Goal: Transaction & Acquisition: Subscribe to service/newsletter

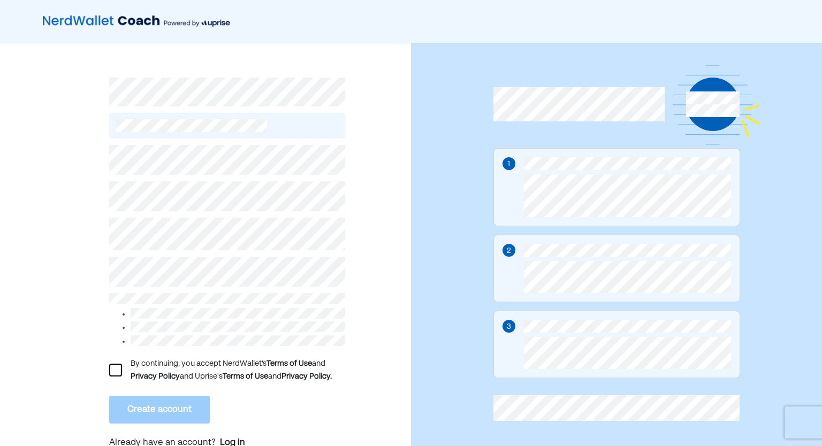
click at [122, 369] on div "By continuing, you accept NerdWallet’s Terms of Use and Privacy Policy and Upri…" at bounding box center [227, 371] width 237 height 26
click at [117, 366] on div at bounding box center [115, 370] width 13 height 13
click at [158, 408] on button "Create account" at bounding box center [159, 410] width 101 height 28
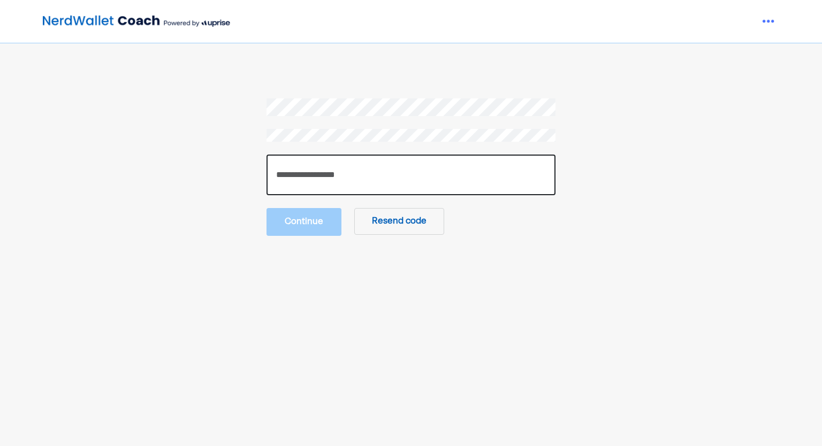
click at [483, 174] on input "number" at bounding box center [411, 175] width 289 height 41
type input "******"
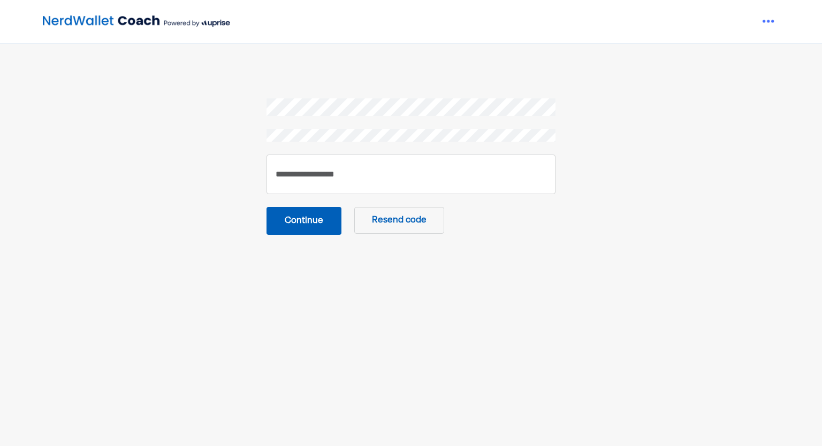
click at [294, 230] on button "Continue" at bounding box center [304, 221] width 75 height 28
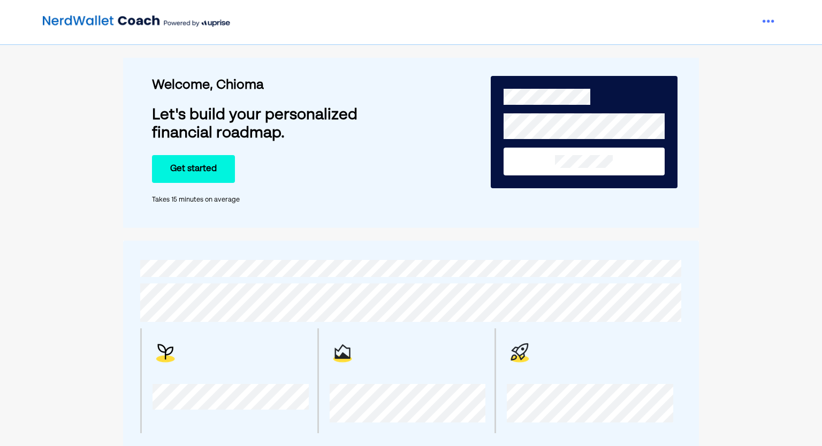
click at [184, 157] on button "Get started" at bounding box center [193, 169] width 83 height 28
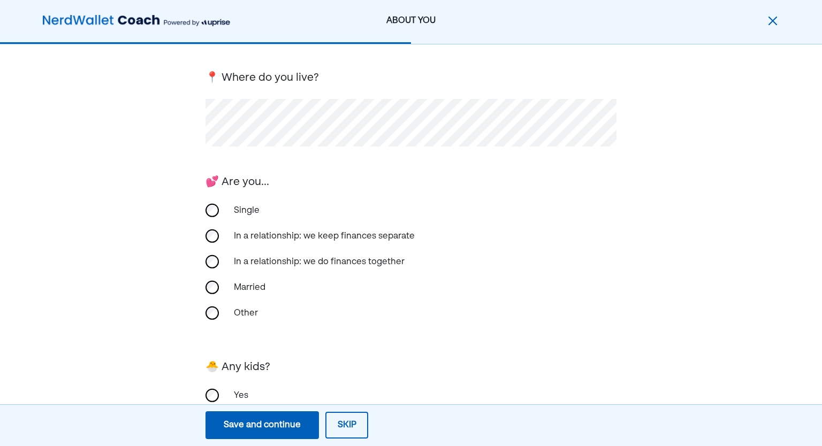
scroll to position [155, 0]
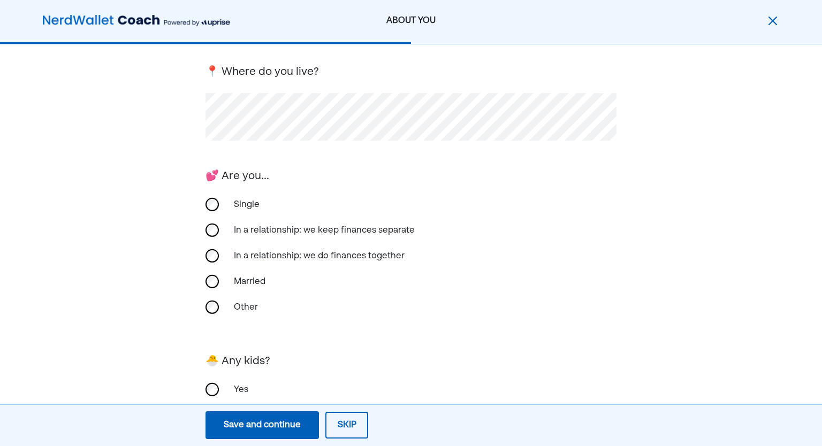
click at [218, 194] on div "Single" at bounding box center [411, 205] width 411 height 26
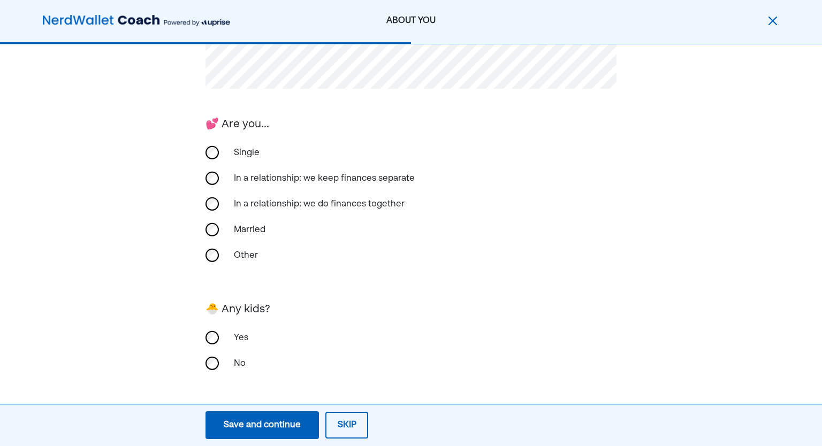
click at [280, 420] on div "Save and continue" at bounding box center [262, 425] width 77 height 13
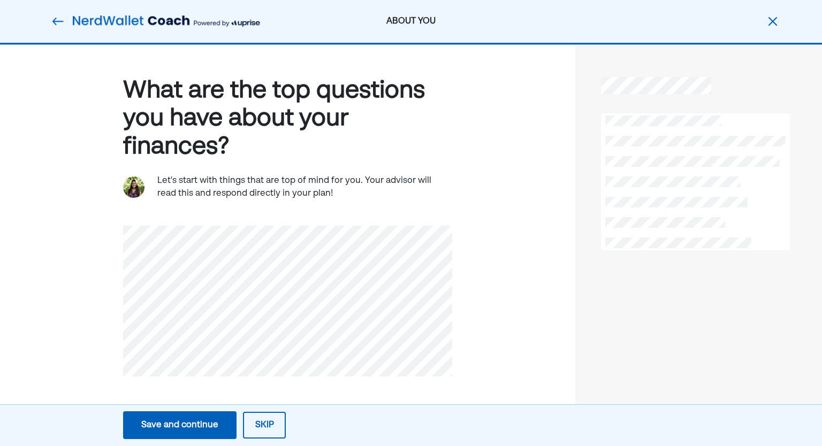
click at [214, 427] on div "Save and continue" at bounding box center [179, 425] width 77 height 13
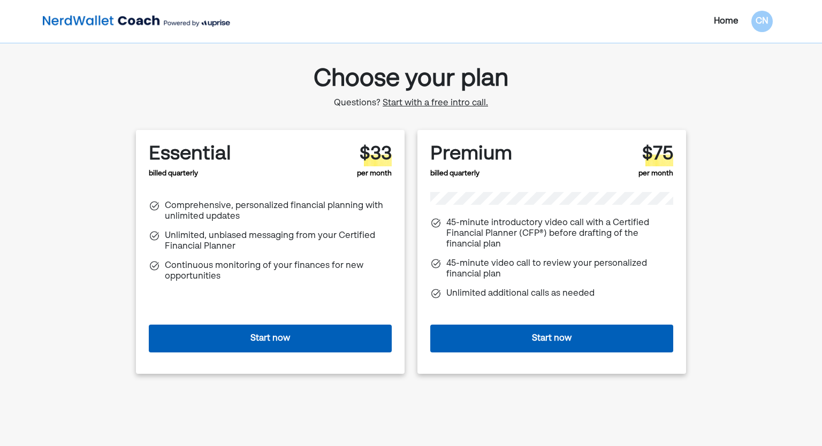
click at [322, 352] on button "Start now" at bounding box center [270, 339] width 243 height 28
click at [552, 333] on button "Start now" at bounding box center [551, 339] width 243 height 28
click at [416, 287] on div "Essential billed quarterly $33 per month Comprehensive, personalized financial …" at bounding box center [411, 252] width 550 height 244
click at [355, 337] on button "Start now" at bounding box center [270, 339] width 243 height 28
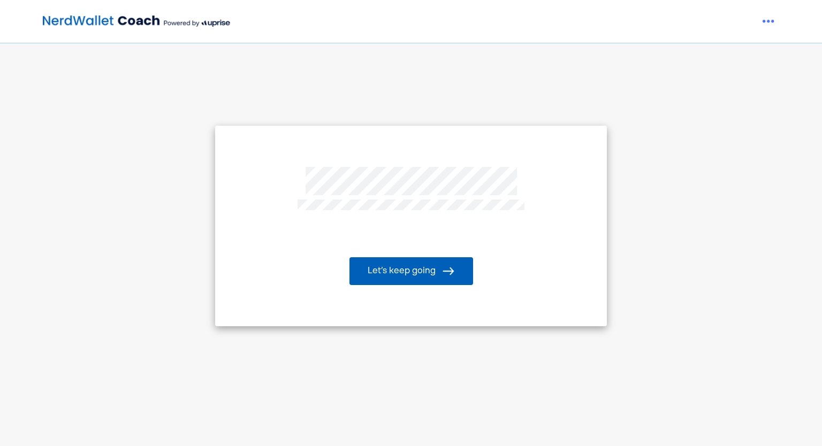
click at [394, 274] on button "Let’s keep going" at bounding box center [412, 271] width 124 height 28
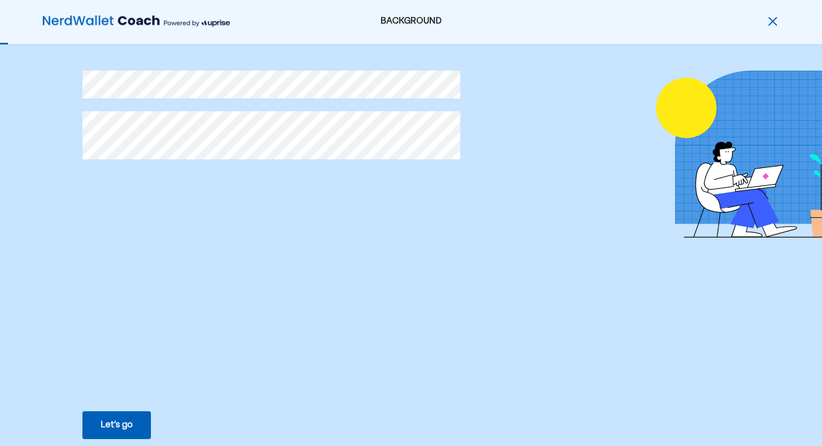
click at [126, 419] on div "Let’s go" at bounding box center [117, 425] width 32 height 13
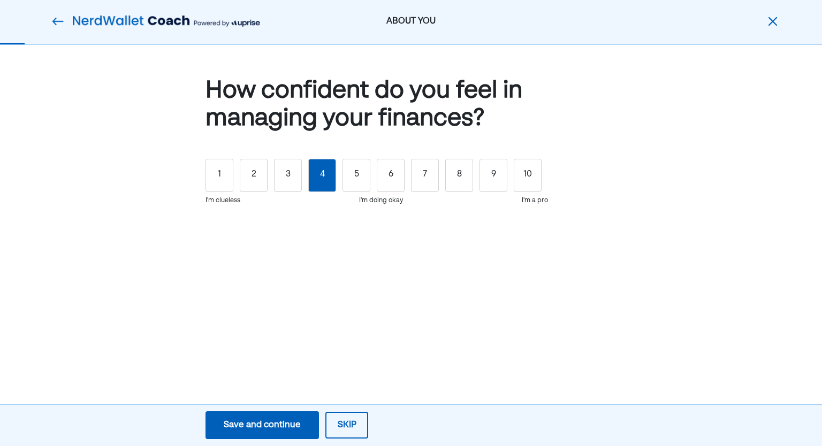
click at [320, 176] on div "4" at bounding box center [322, 175] width 28 height 33
click at [285, 427] on div "Save and continue" at bounding box center [262, 425] width 77 height 13
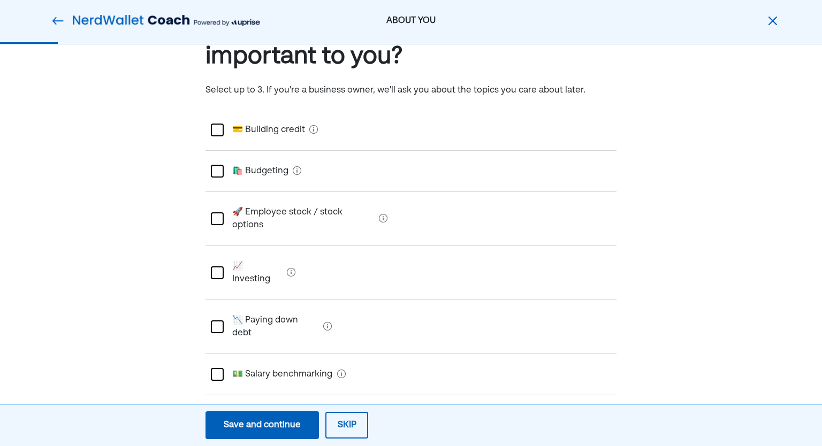
scroll to position [64, 0]
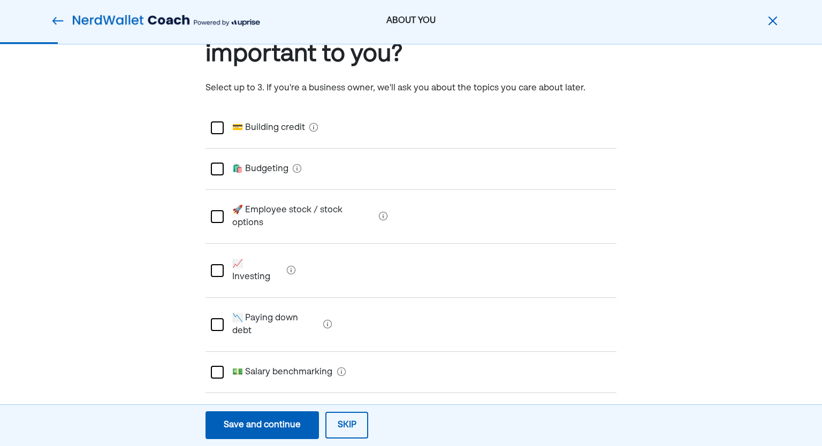
click at [211, 131] on div at bounding box center [217, 128] width 13 height 13
click at [218, 174] on div at bounding box center [217, 169] width 13 height 13
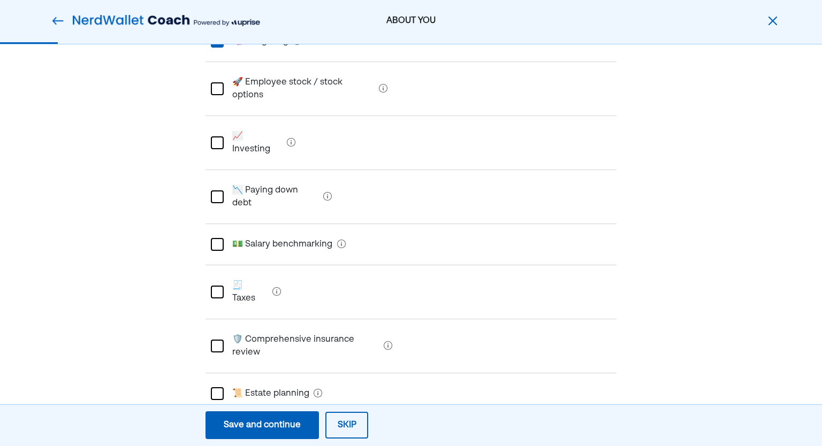
scroll to position [193, 0]
click at [228, 175] on debt "📉 Paying down debt" at bounding box center [271, 196] width 95 height 43
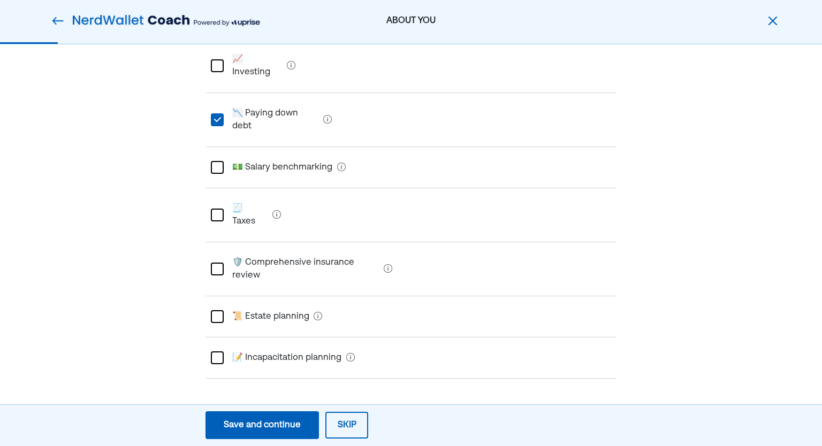
scroll to position [287, 0]
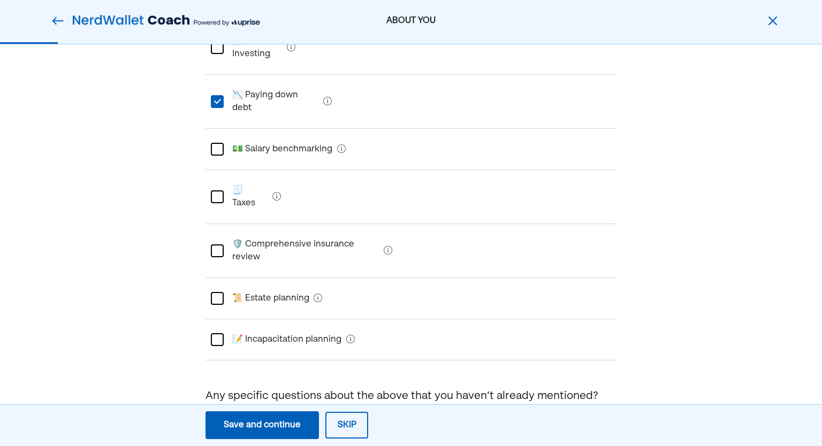
click at [272, 424] on div "Save and continue" at bounding box center [262, 425] width 77 height 13
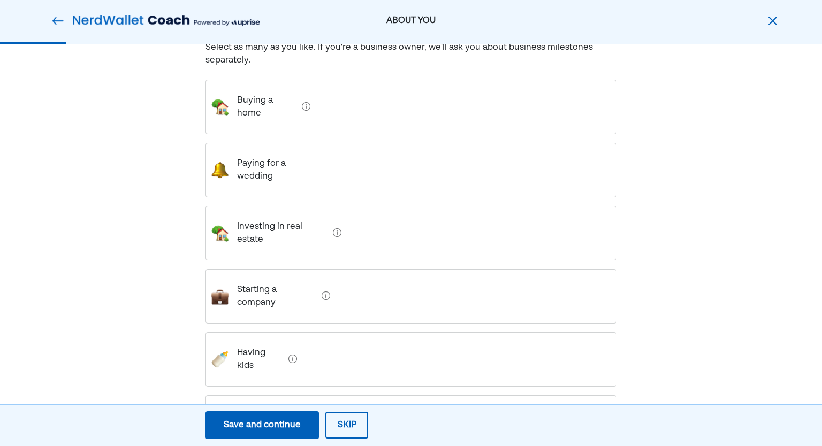
scroll to position [105, 0]
click at [283, 122] on home "Buying a home" at bounding box center [263, 107] width 69 height 43
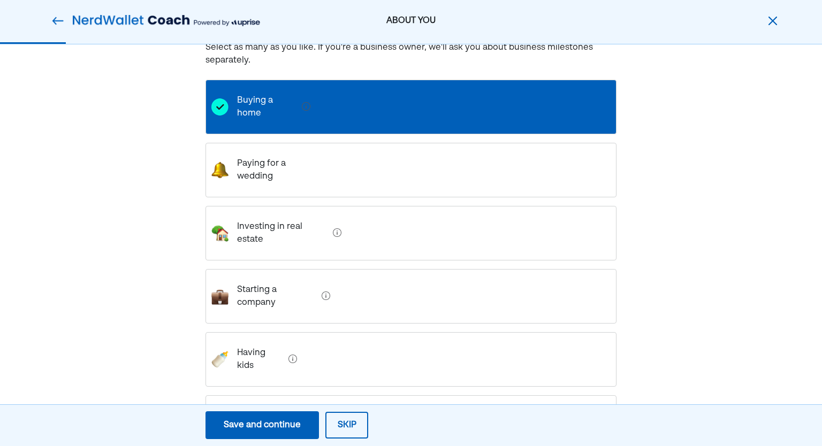
click at [282, 177] on wedding "Paying for a wedding" at bounding box center [276, 170] width 94 height 43
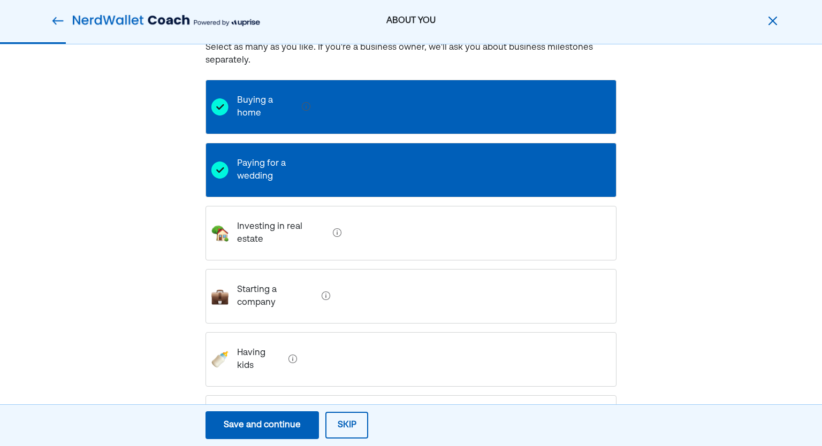
click at [286, 232] on estate "Investing in real estate" at bounding box center [279, 233] width 100 height 43
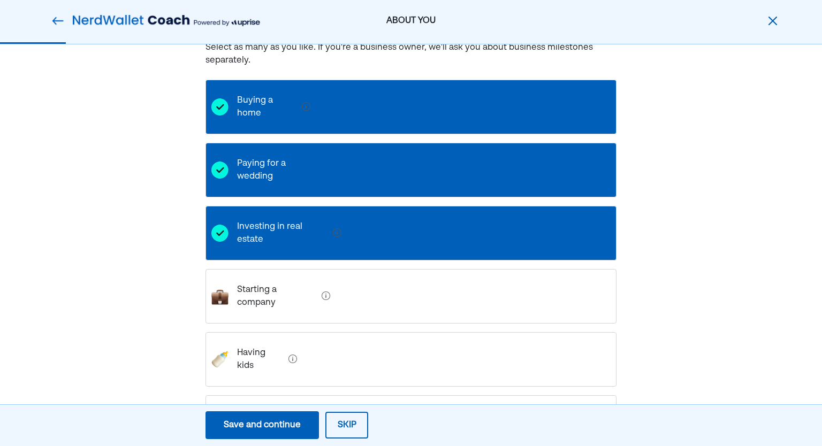
scroll to position [216, 0]
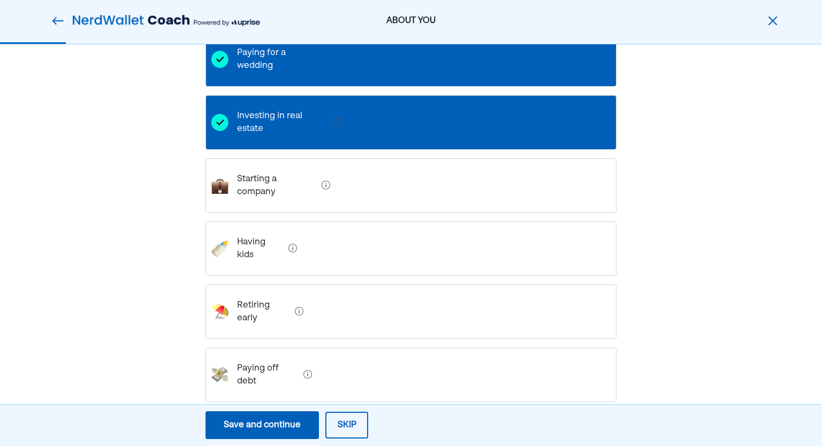
click at [285, 354] on debt "Paying off debt" at bounding box center [264, 375] width 71 height 43
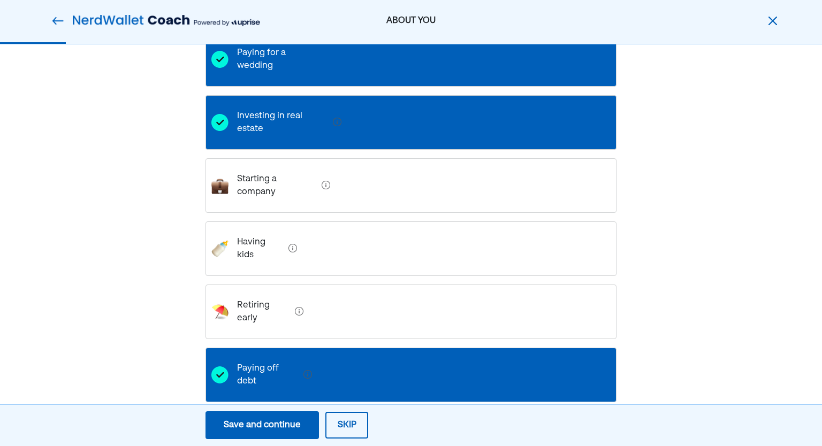
click at [287, 422] on div "Save and continue" at bounding box center [262, 425] width 77 height 13
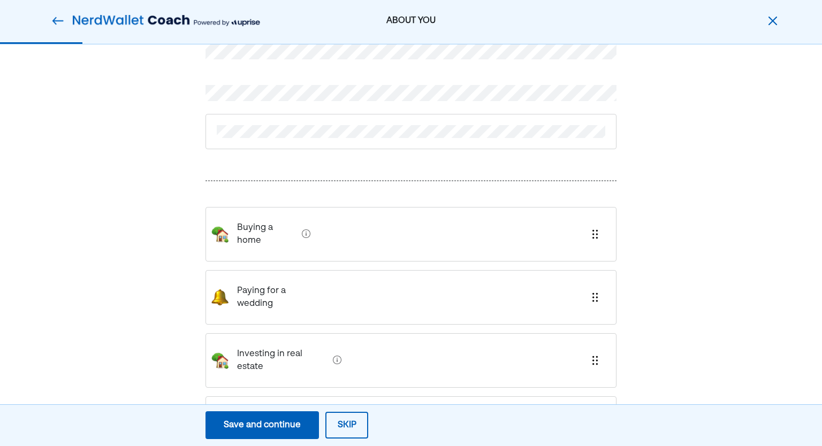
scroll to position [43, 0]
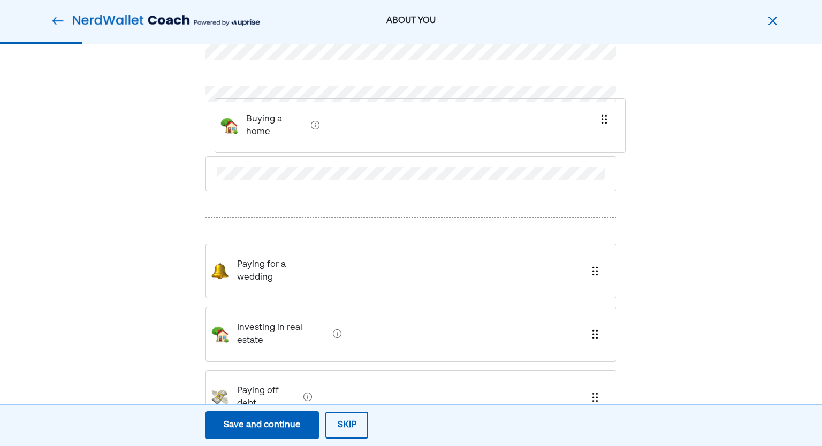
drag, startPoint x: 323, startPoint y: 246, endPoint x: 332, endPoint y: 137, distance: 109.6
click at [332, 137] on div "Buying a home Paying for a wedding Investing in real estate Paying off debt" at bounding box center [411, 240] width 411 height 469
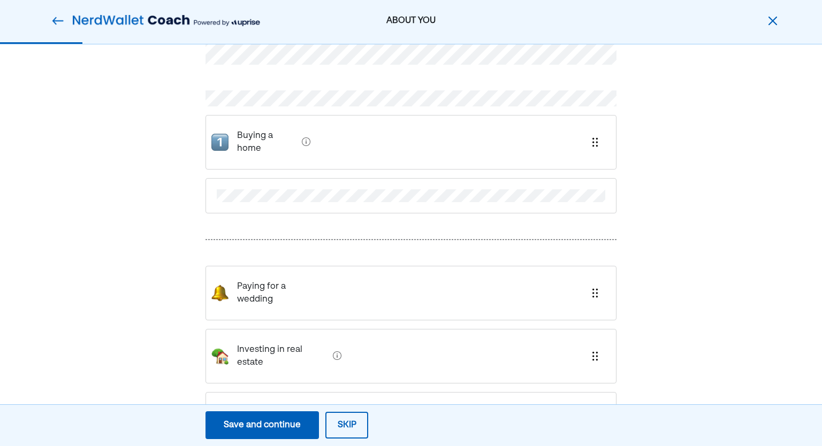
scroll to position [39, 0]
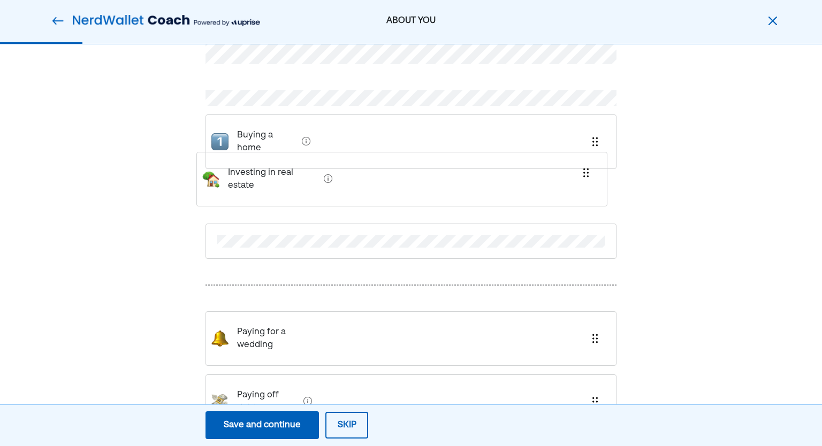
drag, startPoint x: 276, startPoint y: 331, endPoint x: 267, endPoint y: 178, distance: 153.4
click at [267, 178] on div "Buying a home Paying for a wedding Investing in real estate Paying off debt" at bounding box center [411, 245] width 411 height 469
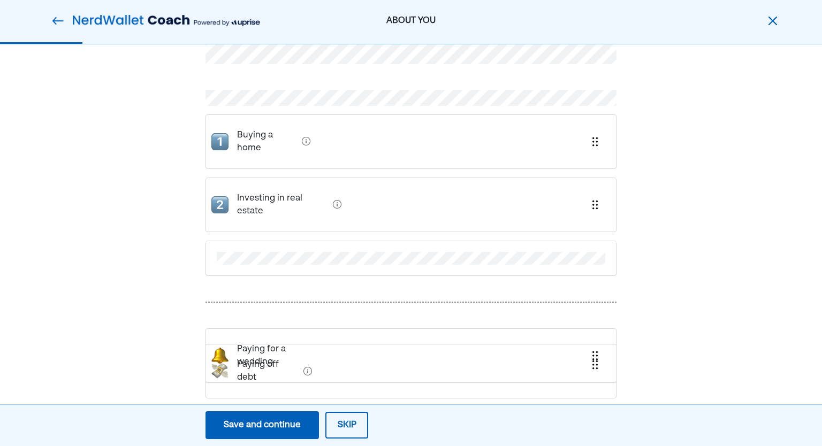
scroll to position [41, 0]
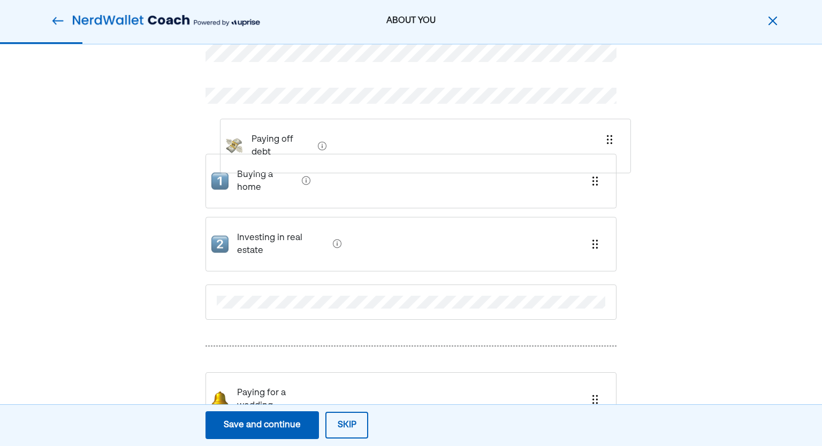
drag, startPoint x: 303, startPoint y: 370, endPoint x: 317, endPoint y: 135, distance: 234.9
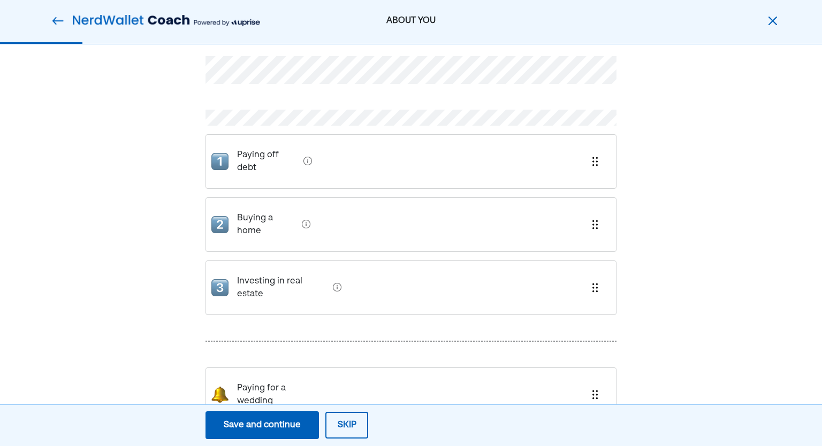
click at [244, 422] on div "Save and continue" at bounding box center [262, 425] width 77 height 13
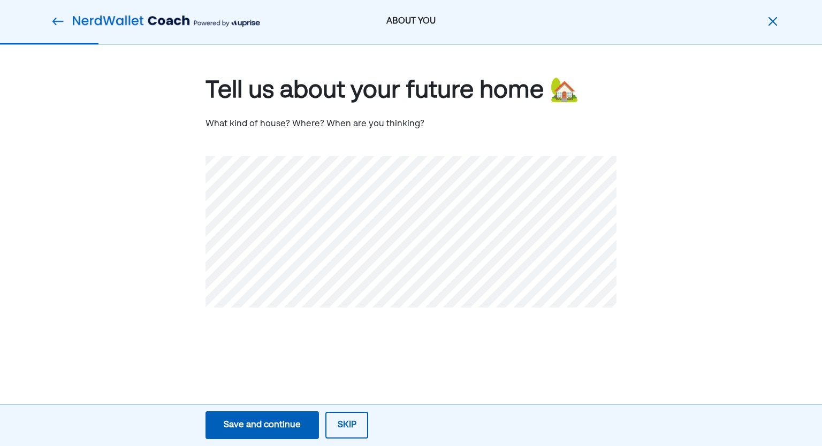
click at [268, 433] on button "Save and continue Save Save and continue" at bounding box center [262, 426] width 113 height 28
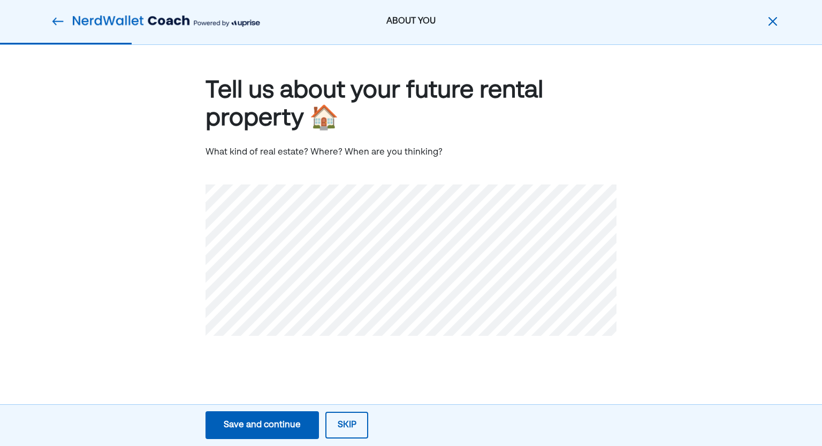
click at [254, 422] on div "Save and continue" at bounding box center [262, 425] width 77 height 13
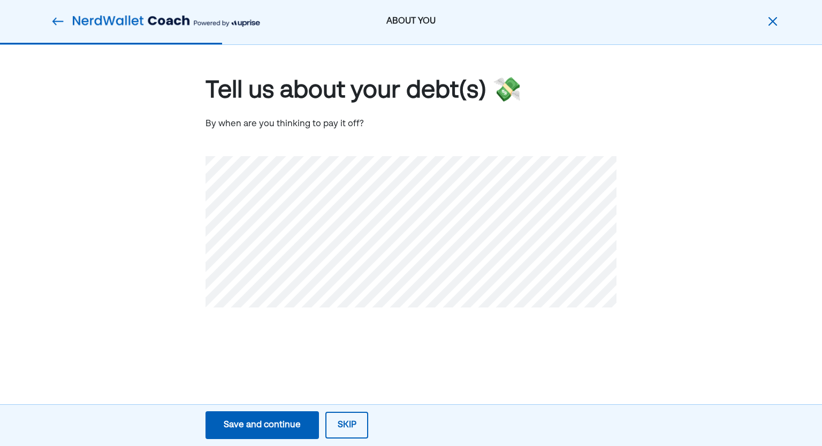
click at [143, 214] on div "Tell us about your debt(s) 💸 By when are you thinking to pay it off?" at bounding box center [411, 208] width 822 height 327
click at [251, 417] on button "Save and continue Save Save and continue" at bounding box center [262, 426] width 113 height 28
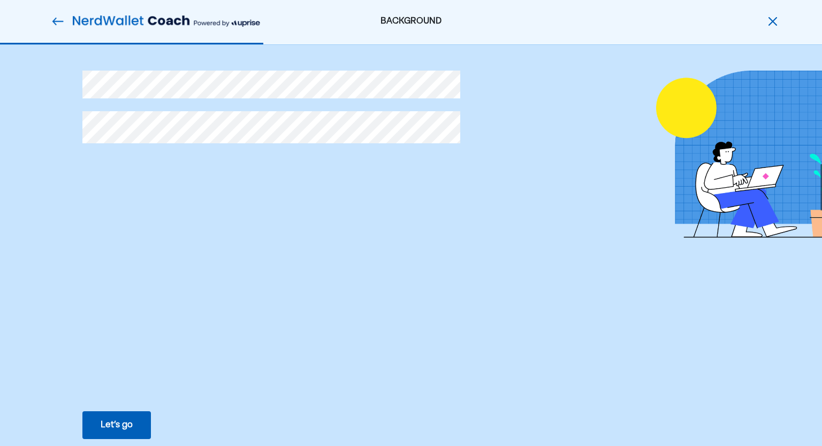
click at [122, 411] on div "Let’s go Save Let’s go" at bounding box center [116, 426] width 233 height 36
click at [122, 420] on div "Let’s go" at bounding box center [117, 425] width 32 height 13
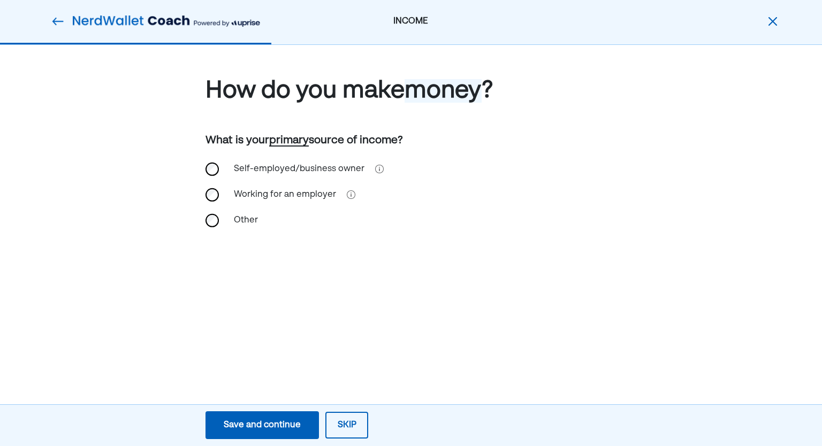
click at [283, 193] on div "Working for an employer" at bounding box center [284, 195] width 115 height 26
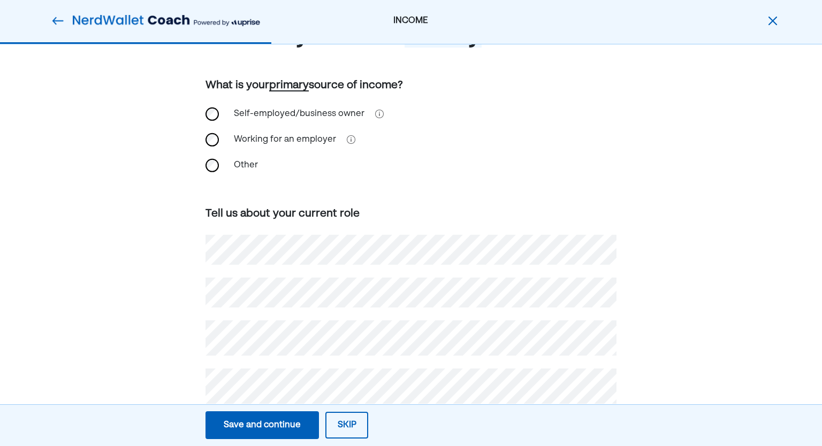
scroll to position [82, 0]
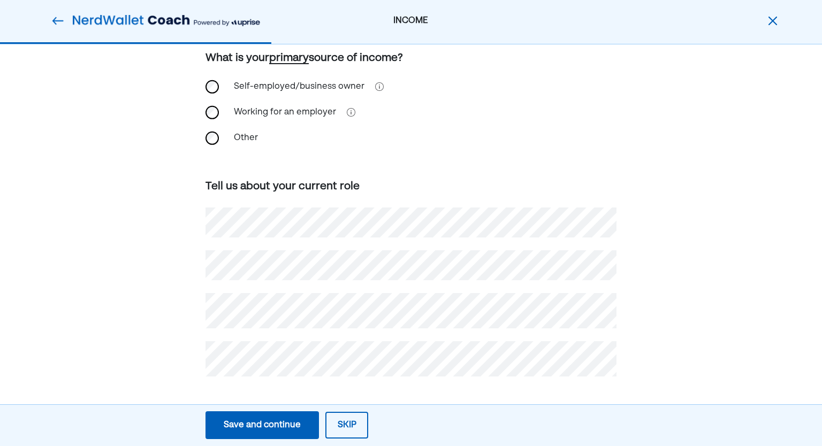
click at [259, 408] on div "Save and continue Save Save and continue Skip" at bounding box center [287, 426] width 574 height 36
click at [259, 418] on button "Save and continue Save Save and continue" at bounding box center [262, 426] width 113 height 28
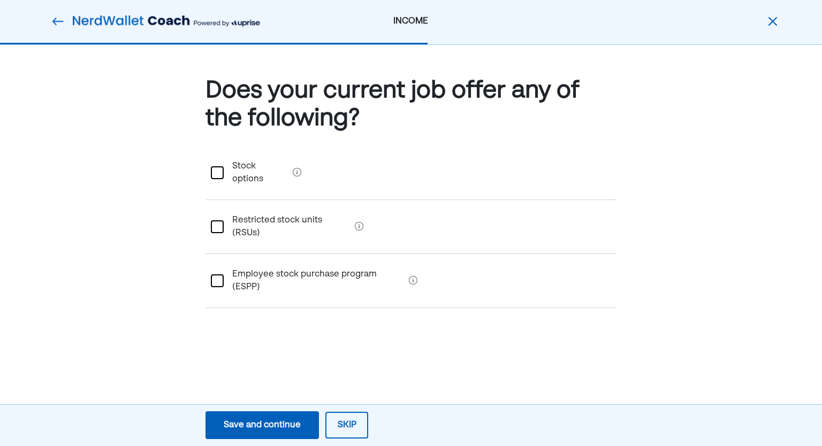
click at [277, 427] on div "Save and continue" at bounding box center [262, 425] width 77 height 13
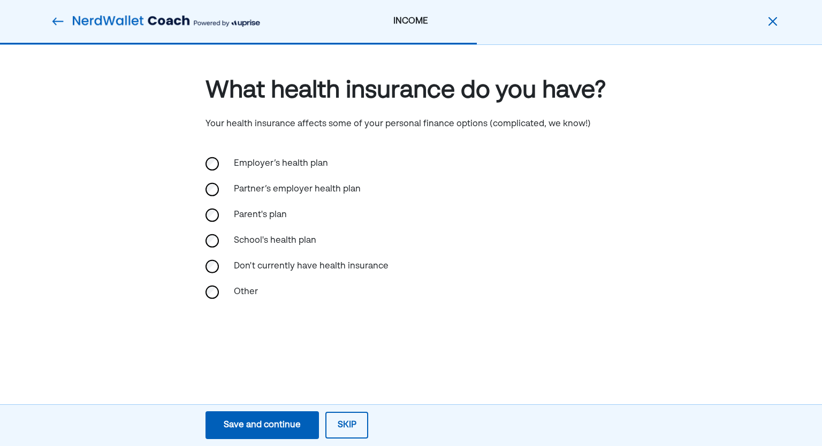
click at [242, 157] on div "Employer’s health plan" at bounding box center [280, 164] width 107 height 26
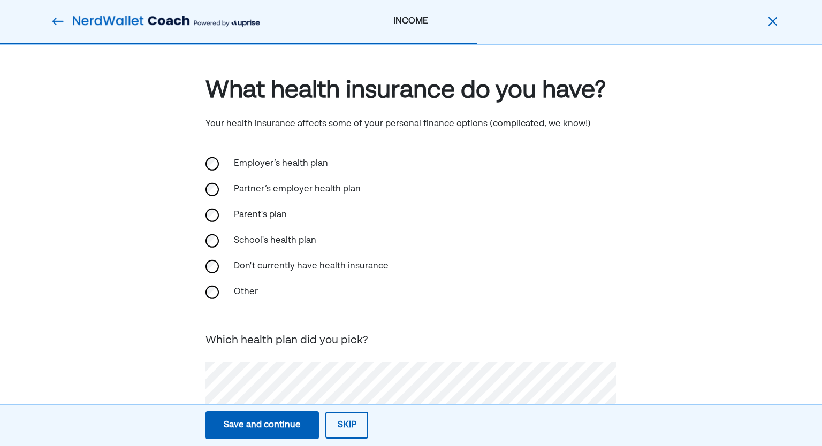
scroll to position [34, 0]
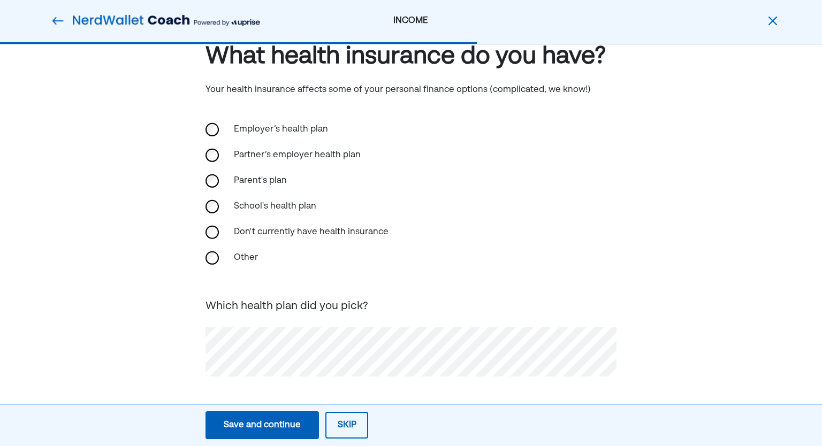
click at [256, 176] on div "Parent's plan" at bounding box center [280, 181] width 107 height 26
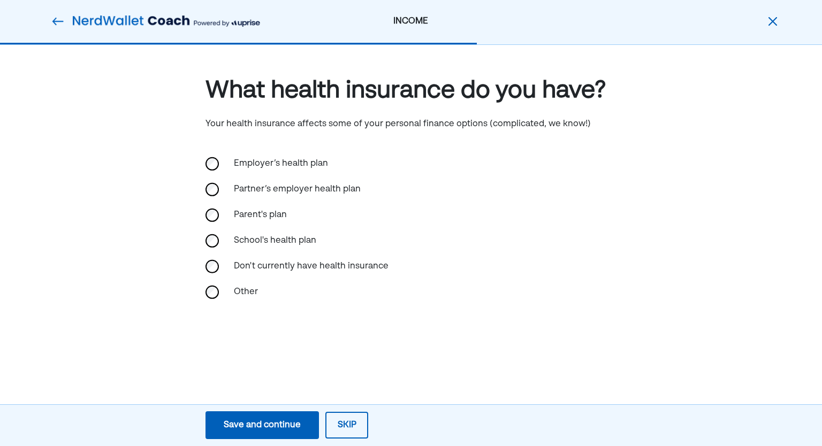
scroll to position [0, 0]
click at [285, 428] on div "Save and continue" at bounding box center [262, 425] width 77 height 13
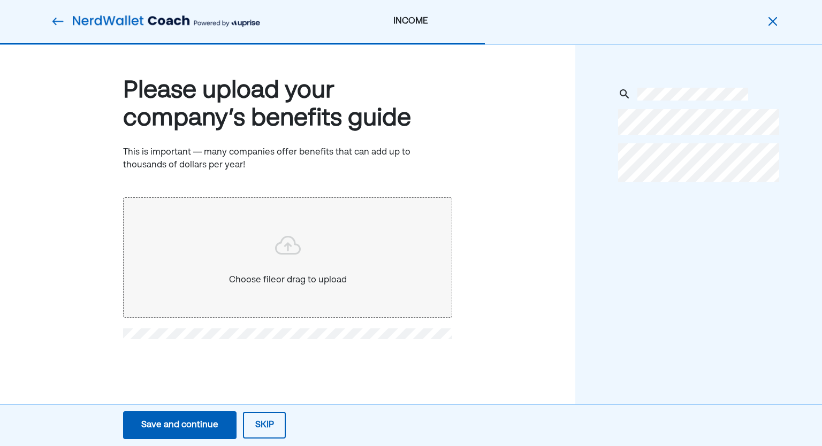
click at [202, 423] on div "Save and continue" at bounding box center [179, 425] width 77 height 13
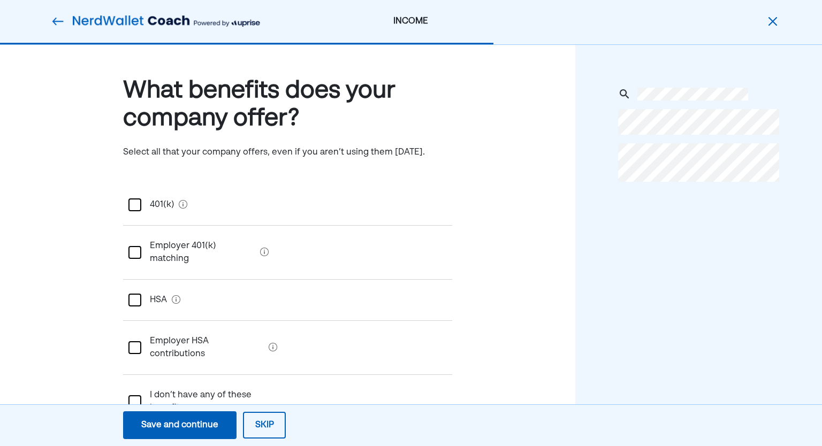
click at [265, 221] on div "401(k)" at bounding box center [287, 205] width 329 height 41
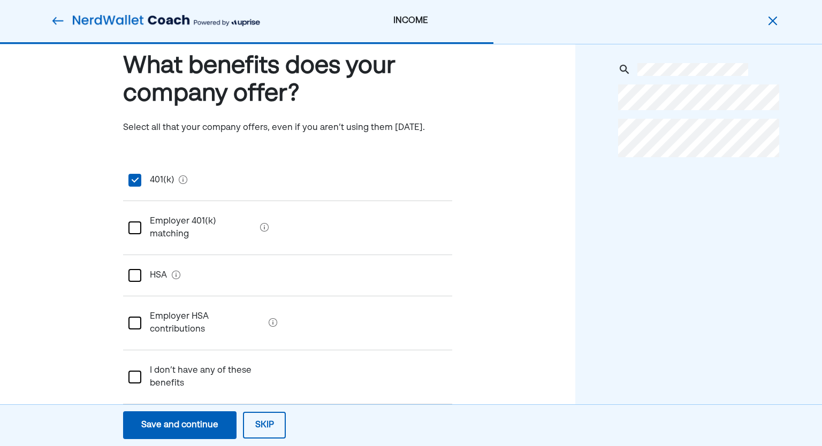
click at [247, 223] on matching "Employer 401(k) matching" at bounding box center [198, 228] width 115 height 43
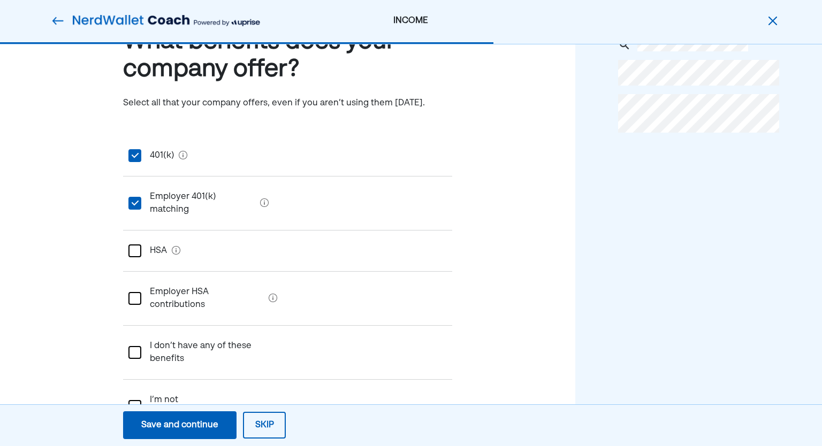
click at [182, 188] on matching "Employer 401(k) matching" at bounding box center [198, 203] width 115 height 43
click at [157, 153] on div "401(k)" at bounding box center [157, 156] width 33 height 30
click at [171, 194] on matching "Employer 401(k) matching" at bounding box center [198, 203] width 115 height 43
click at [161, 236] on div "HSA" at bounding box center [154, 251] width 26 height 30
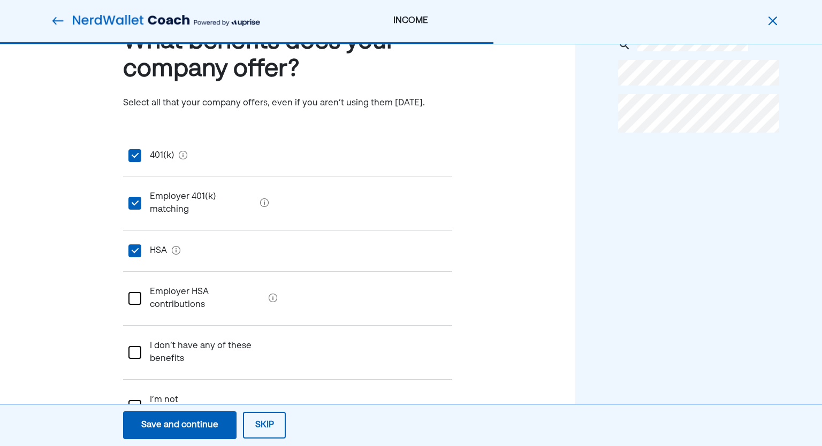
click at [178, 283] on contributions "Employer HSA contributions" at bounding box center [202, 298] width 123 height 43
click at [197, 422] on div "Save and continue" at bounding box center [179, 425] width 77 height 13
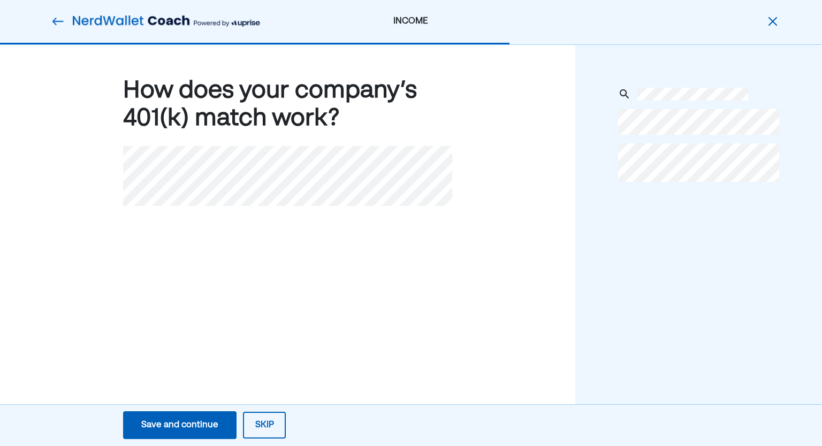
scroll to position [0, 0]
click at [163, 426] on div "Save and continue" at bounding box center [179, 425] width 77 height 13
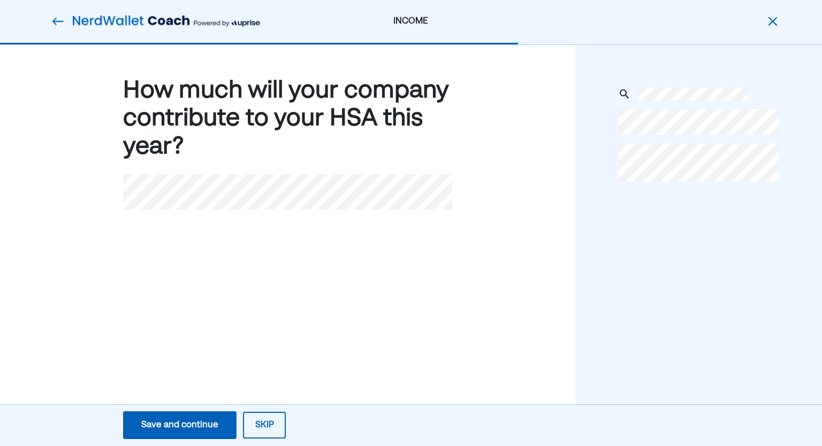
click at [276, 431] on button "Skip" at bounding box center [264, 425] width 43 height 27
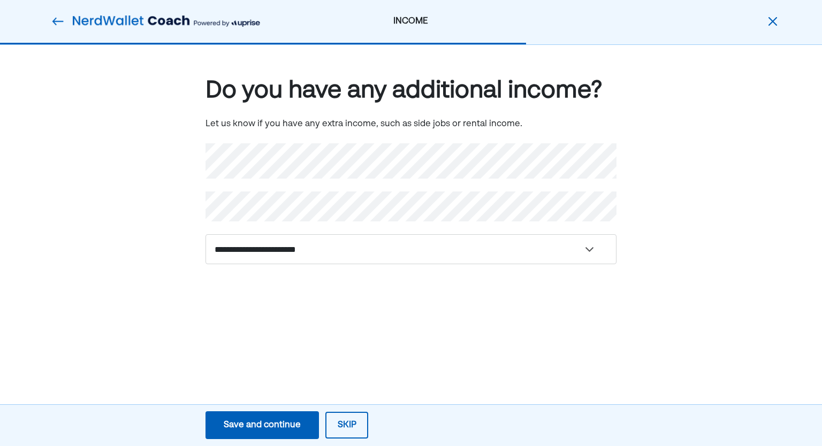
click at [334, 315] on div "**********" at bounding box center [411, 187] width 822 height 284
click at [344, 424] on button "Skip" at bounding box center [346, 425] width 43 height 27
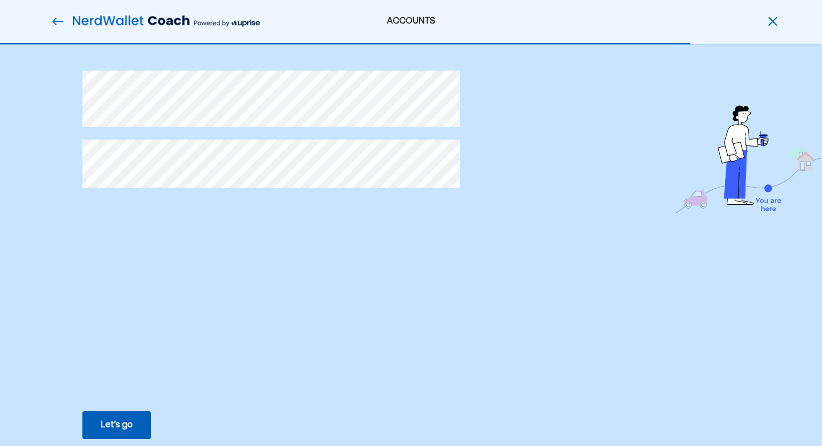
click at [120, 423] on div "Let’s go" at bounding box center [117, 425] width 32 height 13
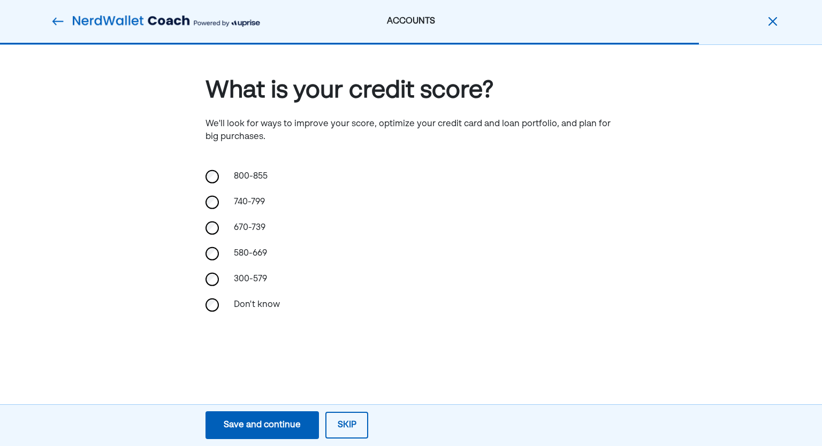
click at [256, 238] on div "670-739" at bounding box center [280, 228] width 107 height 26
click at [275, 425] on div "Save and continue" at bounding box center [262, 425] width 77 height 13
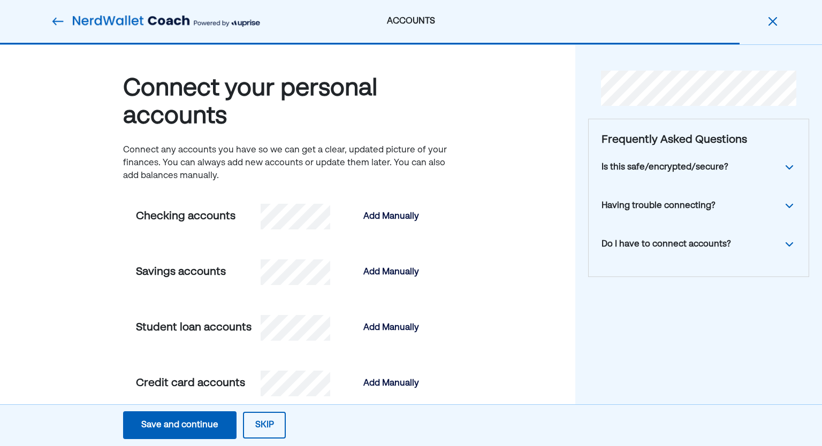
click at [261, 423] on button "Skip" at bounding box center [264, 425] width 43 height 27
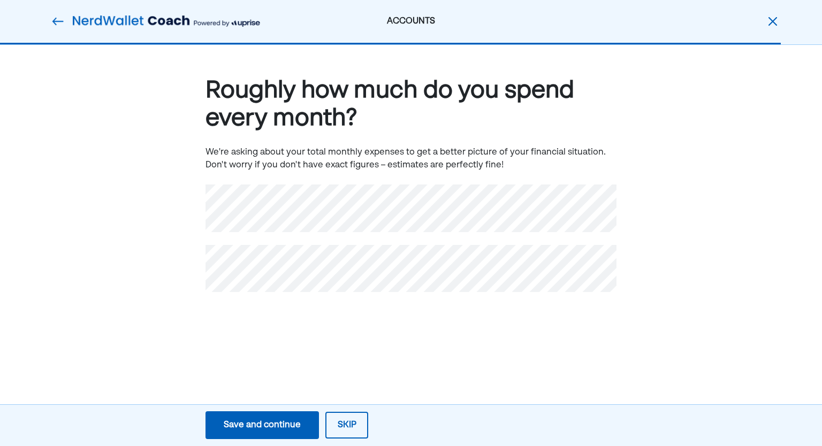
click at [357, 437] on button "Skip" at bounding box center [346, 425] width 43 height 27
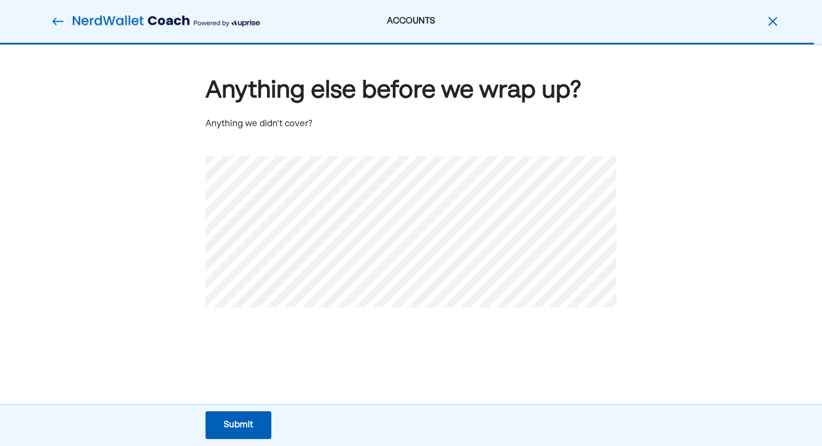
click at [263, 426] on button "Submit Submit Submit" at bounding box center [239, 426] width 66 height 28
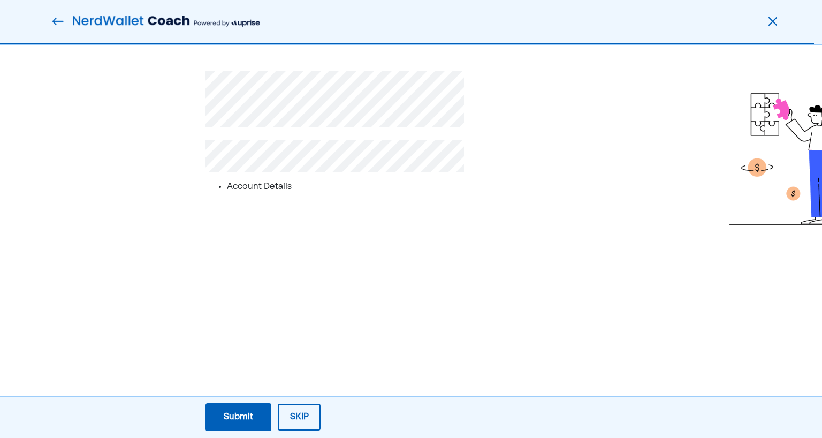
click at [291, 408] on button "Skip" at bounding box center [299, 417] width 43 height 27
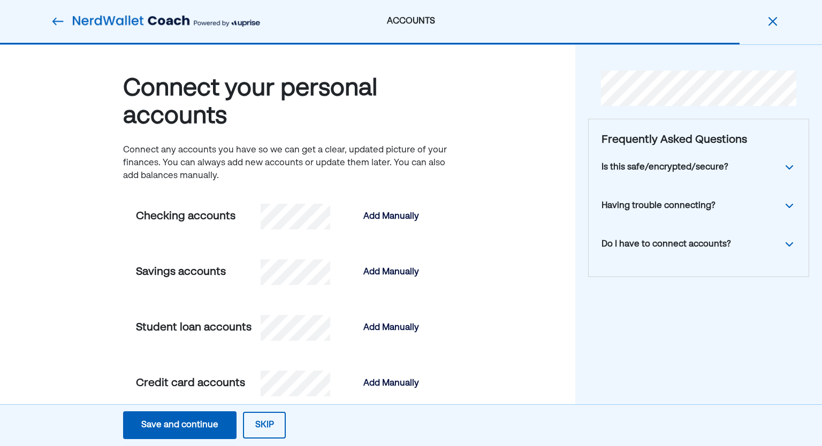
click at [194, 420] on div "Save and continue" at bounding box center [179, 425] width 77 height 13
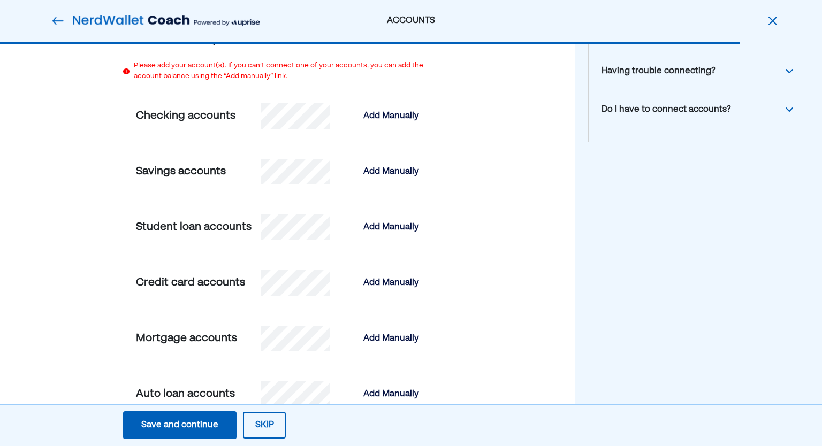
scroll to position [134, 0]
click at [396, 118] on div "Add Manually" at bounding box center [391, 116] width 56 height 13
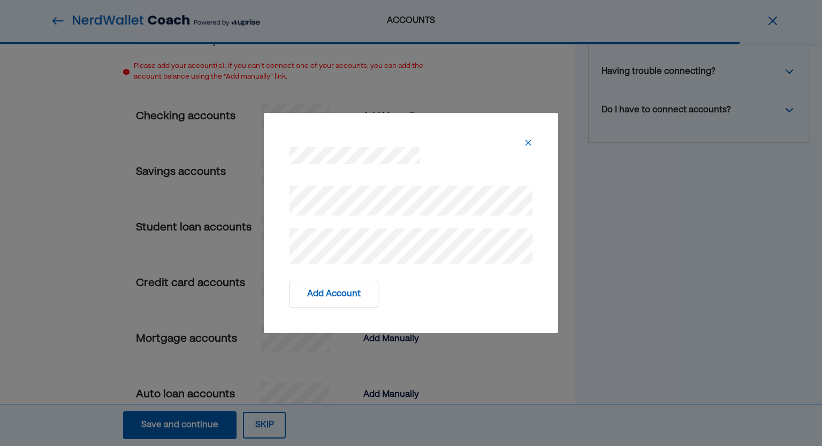
click at [333, 296] on button "Add Account" at bounding box center [334, 294] width 89 height 27
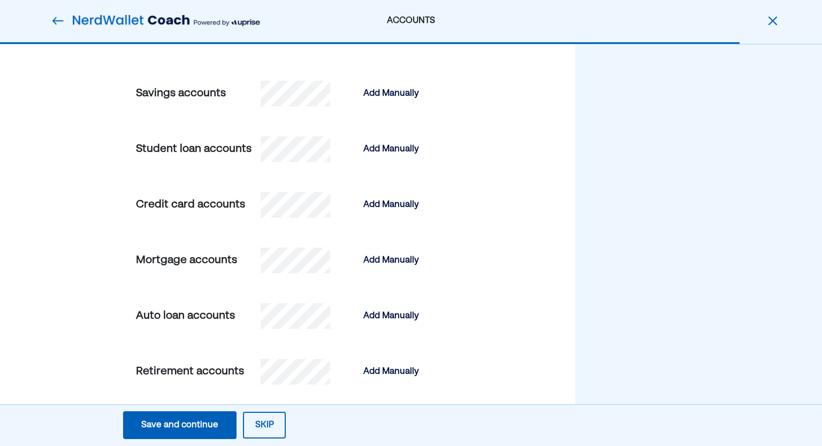
scroll to position [259, 0]
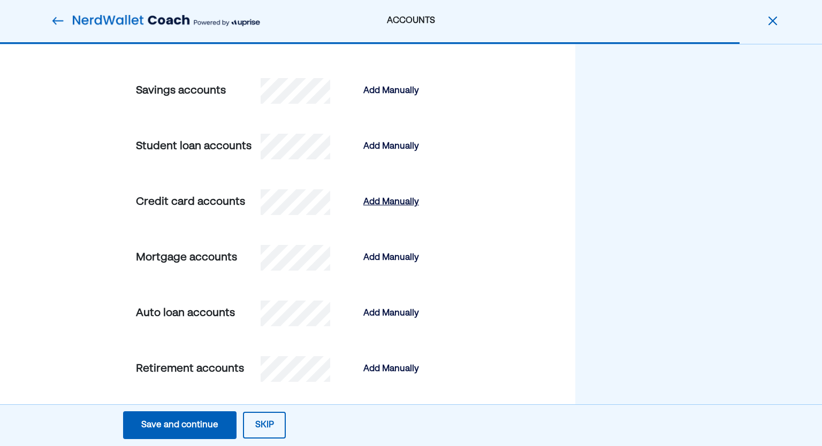
click at [391, 199] on div "Add Manually" at bounding box center [391, 202] width 56 height 13
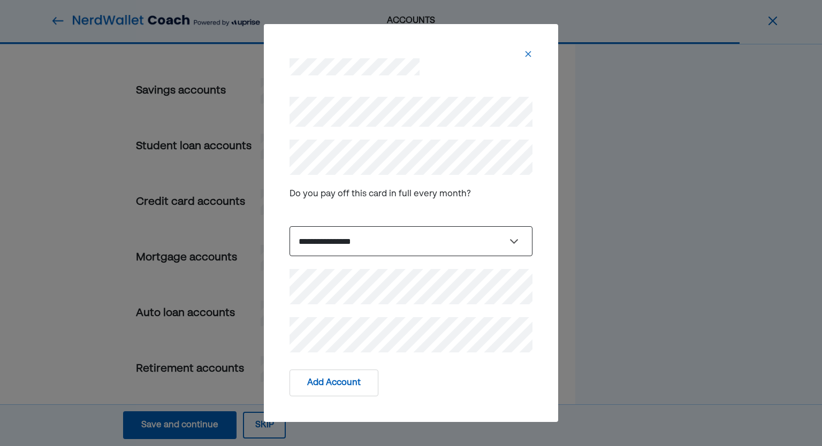
click at [370, 236] on select "**********" at bounding box center [411, 241] width 243 height 30
select select "*****"
click at [290, 226] on select "**********" at bounding box center [411, 241] width 243 height 30
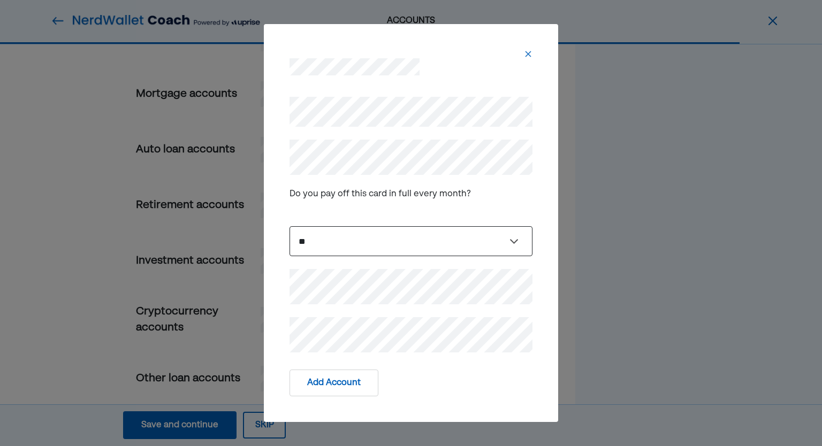
scroll to position [424, 0]
click at [502, 191] on div "Do you pay off this card in full every month?" at bounding box center [411, 194] width 243 height 39
click at [522, 57] on div at bounding box center [411, 54] width 243 height 9
click at [526, 57] on img at bounding box center [528, 54] width 9 height 9
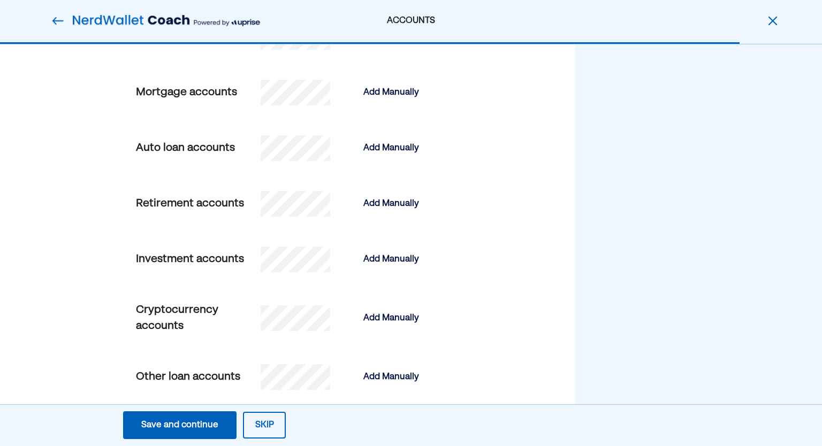
click at [168, 407] on div "Save and continue Save Save and continue Skip" at bounding box center [411, 426] width 822 height 42
click at [170, 422] on div "Save and continue" at bounding box center [179, 425] width 77 height 13
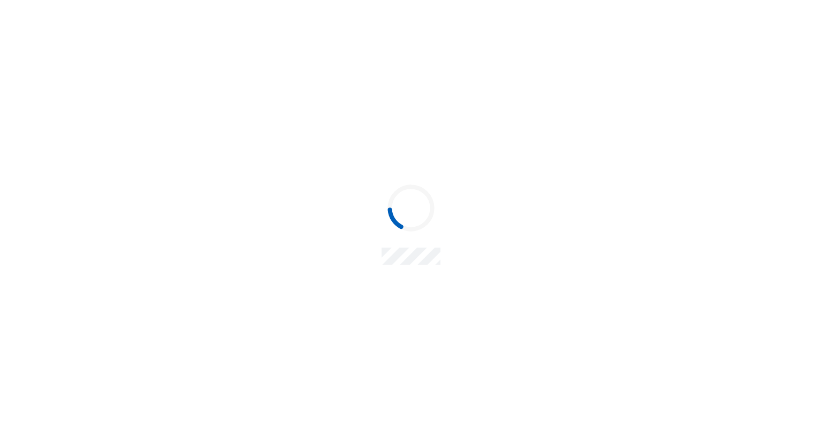
scroll to position [0, 0]
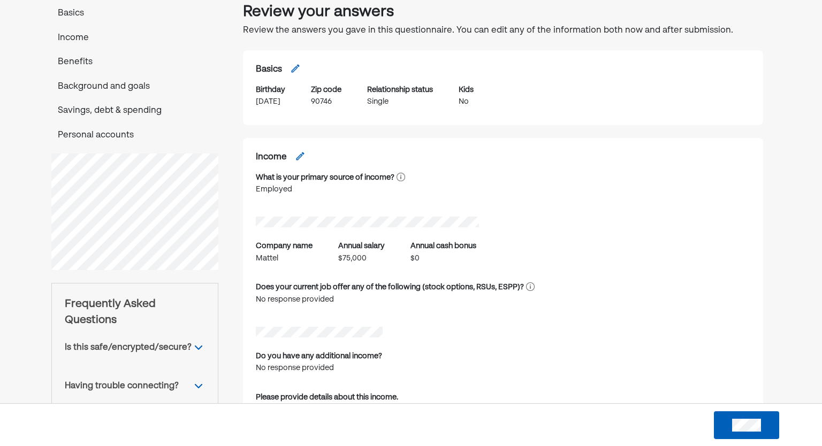
scroll to position [66, 0]
click at [122, 103] on div "Basics Income Benefits Background and goals Savings, debt & spending Personal a…" at bounding box center [134, 75] width 167 height 136
click at [122, 108] on p "Savings, debt & spending" at bounding box center [134, 111] width 167 height 14
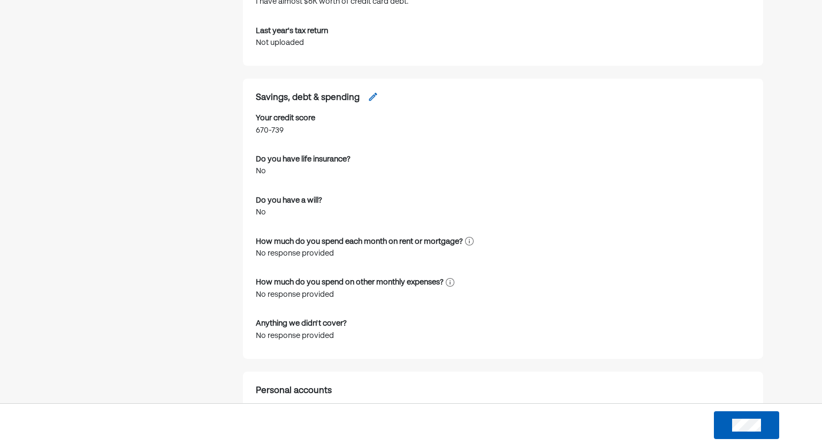
scroll to position [1355, 0]
click at [378, 92] on div "Savings, debt & spending" at bounding box center [503, 102] width 495 height 21
click at [373, 92] on img at bounding box center [373, 97] width 11 height 11
select select "*******"
select select "*****"
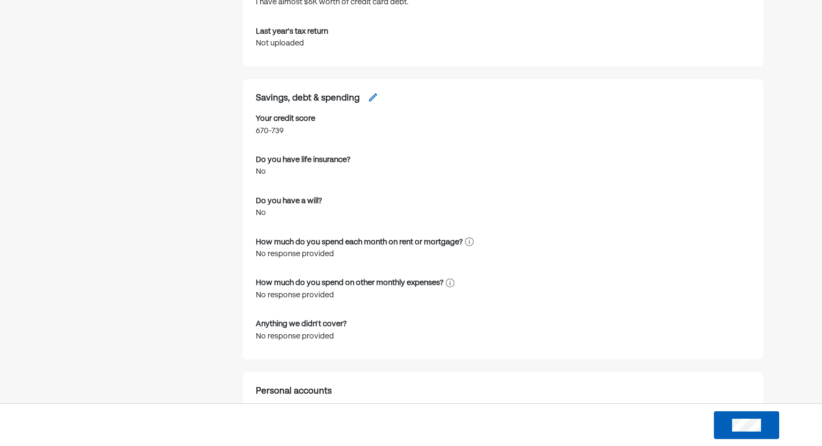
select select "*****"
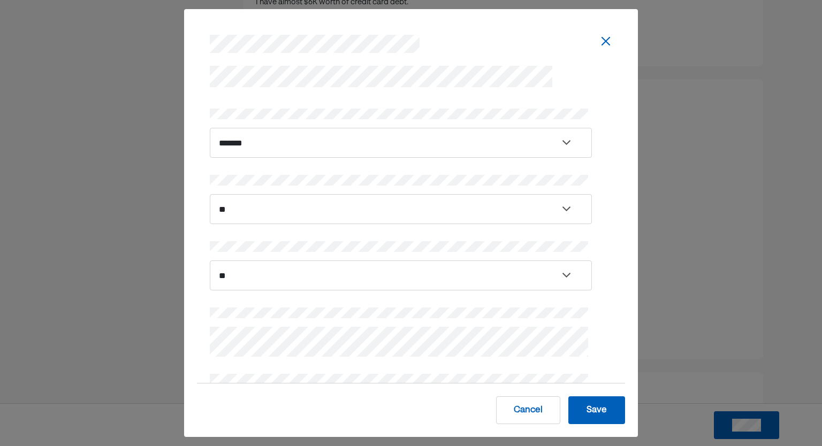
click at [753, 181] on div "**********" at bounding box center [411, 223] width 822 height 446
click at [514, 414] on button "Cancel" at bounding box center [528, 411] width 64 height 28
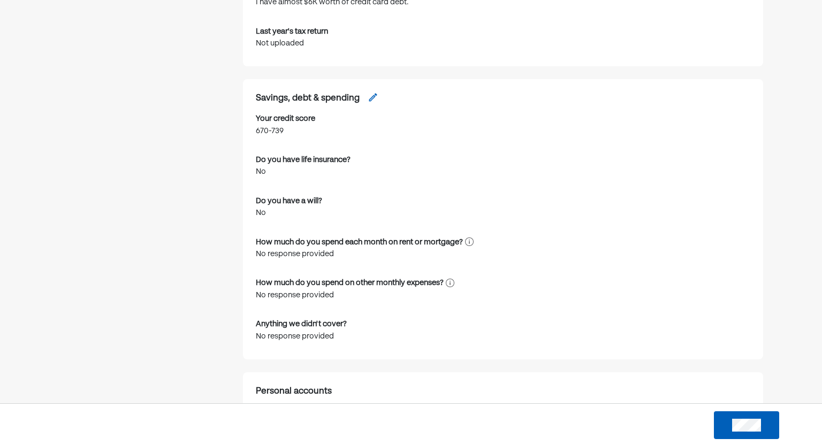
scroll to position [1574, 0]
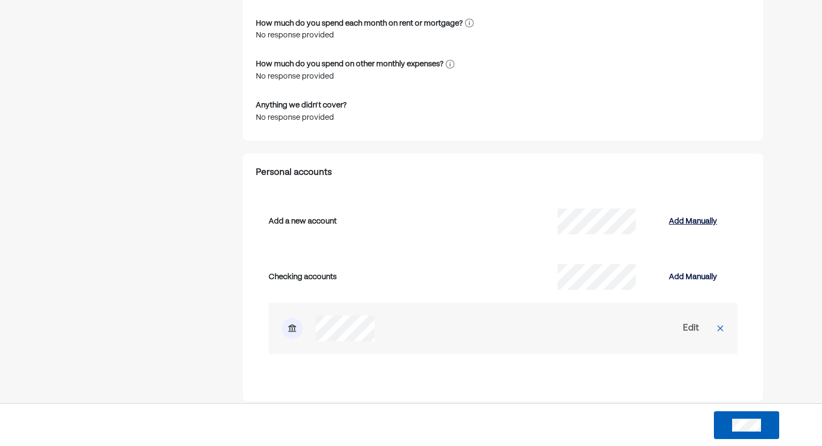
click at [679, 215] on div "Add Manually" at bounding box center [693, 221] width 48 height 13
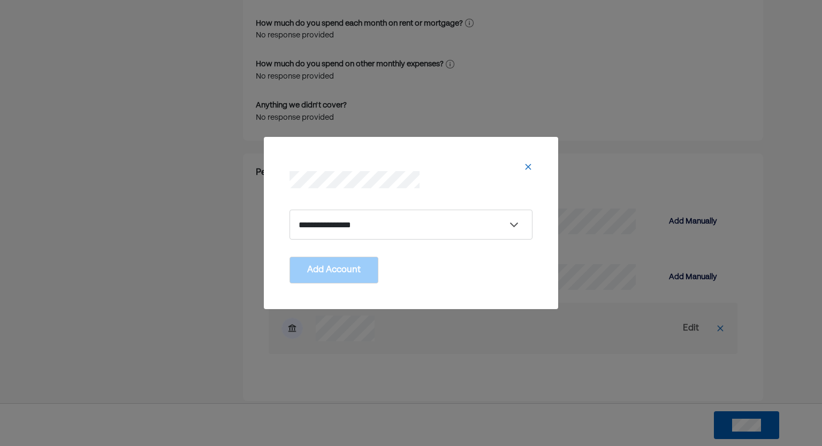
click at [465, 255] on div "Add Account" at bounding box center [411, 275] width 269 height 44
click at [467, 242] on div "**********" at bounding box center [411, 223] width 269 height 60
click at [459, 225] on select "**********" at bounding box center [411, 225] width 243 height 30
select select "**********"
click at [290, 210] on select "**********" at bounding box center [411, 225] width 243 height 30
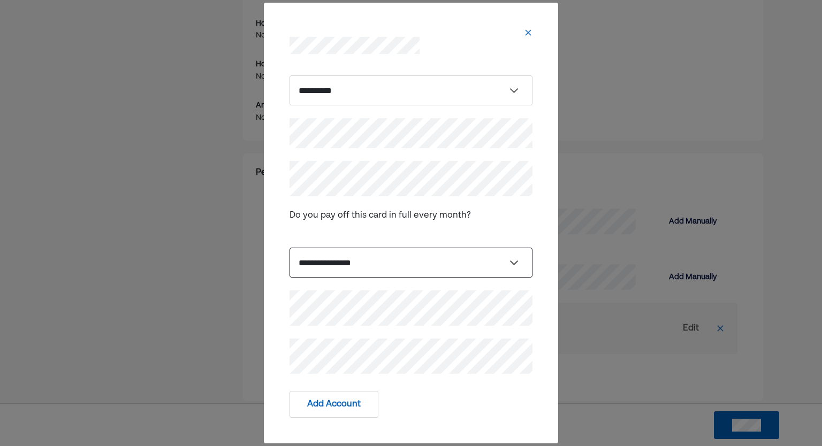
click at [358, 262] on select "**********" at bounding box center [411, 263] width 243 height 30
select select "*****"
click at [290, 248] on select "**********" at bounding box center [411, 263] width 243 height 30
click at [326, 409] on button "Add Account" at bounding box center [334, 404] width 89 height 27
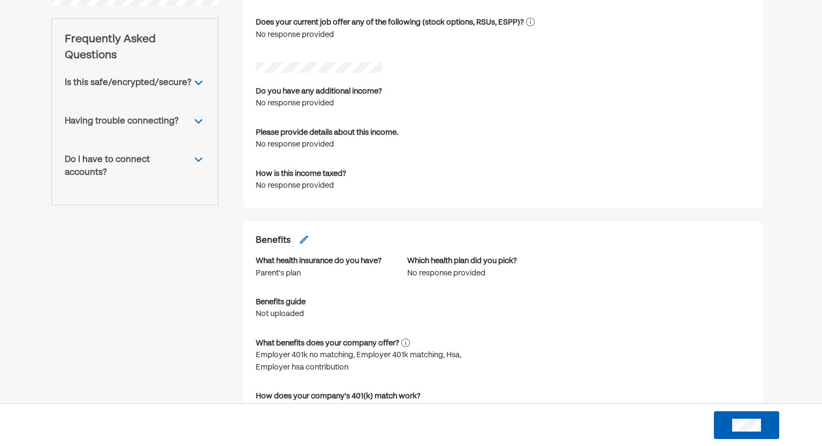
scroll to position [0, 0]
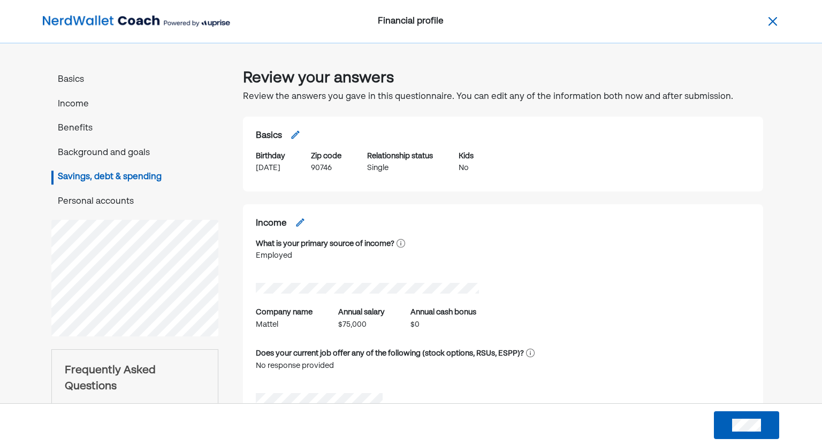
click at [734, 437] on button at bounding box center [746, 426] width 65 height 28
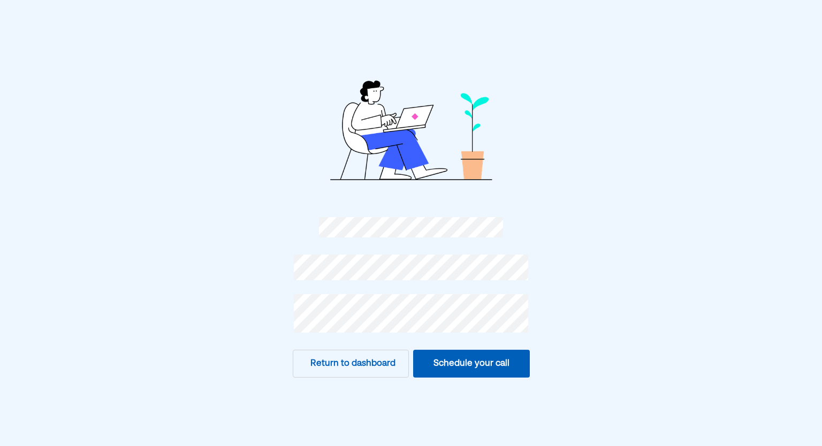
click at [451, 360] on button "Schedule your call" at bounding box center [471, 364] width 117 height 28
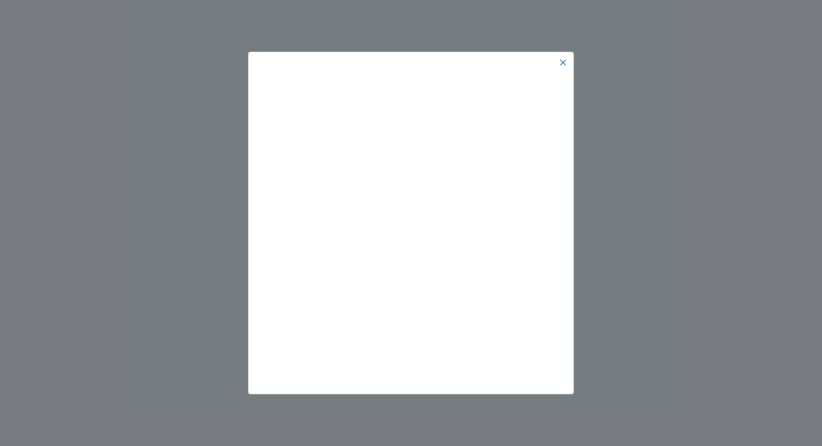
click at [644, 164] on div at bounding box center [411, 223] width 822 height 446
click at [557, 62] on div at bounding box center [411, 62] width 313 height 9
click at [559, 62] on img at bounding box center [563, 62] width 9 height 9
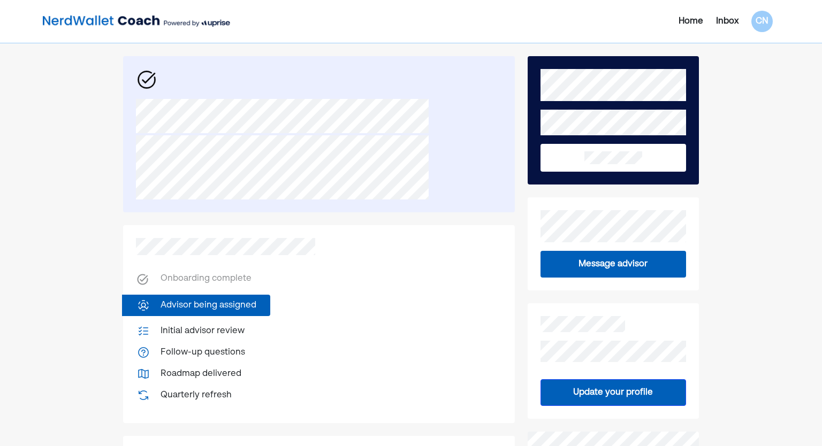
click at [574, 256] on button "Message advisor" at bounding box center [614, 264] width 146 height 27
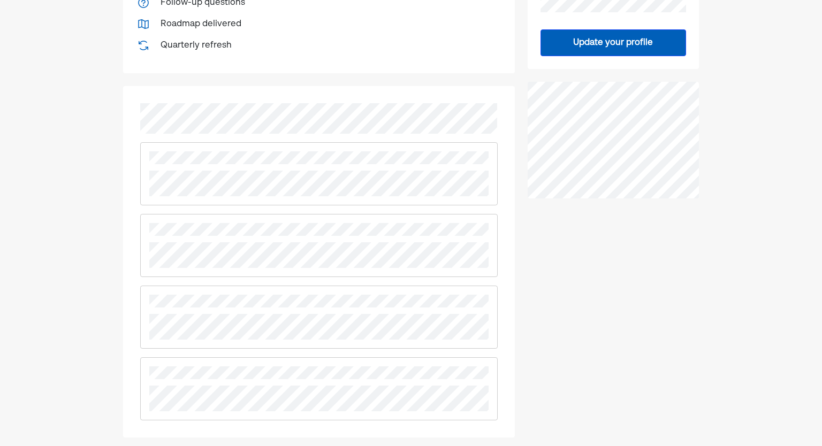
scroll to position [351, 0]
